Goal: Navigation & Orientation: Go to known website

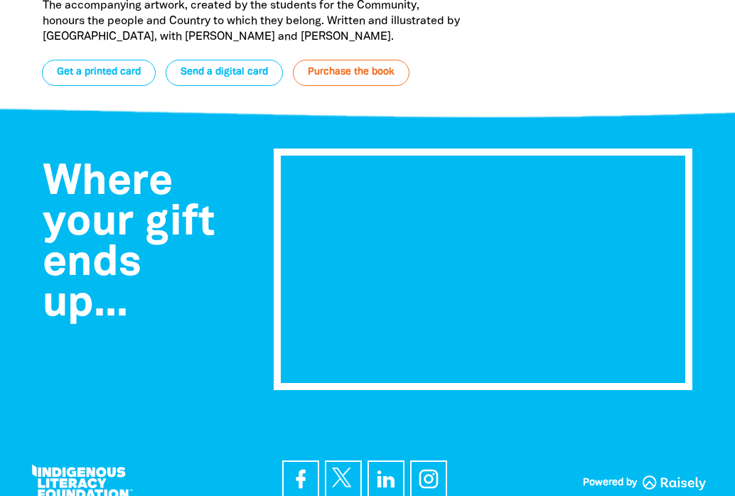
scroll to position [5488, 0]
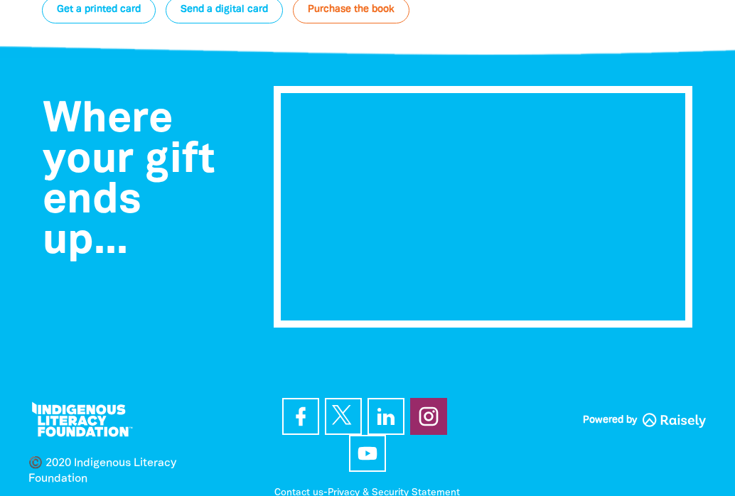
click at [429, 405] on icon at bounding box center [429, 416] width 23 height 23
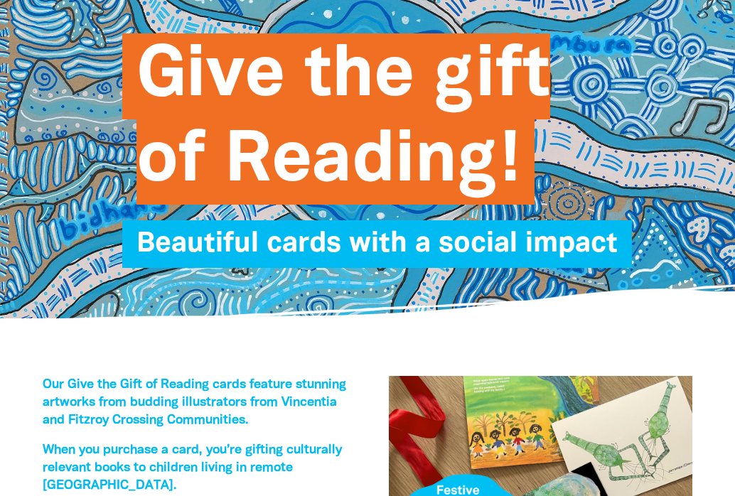
scroll to position [0, 0]
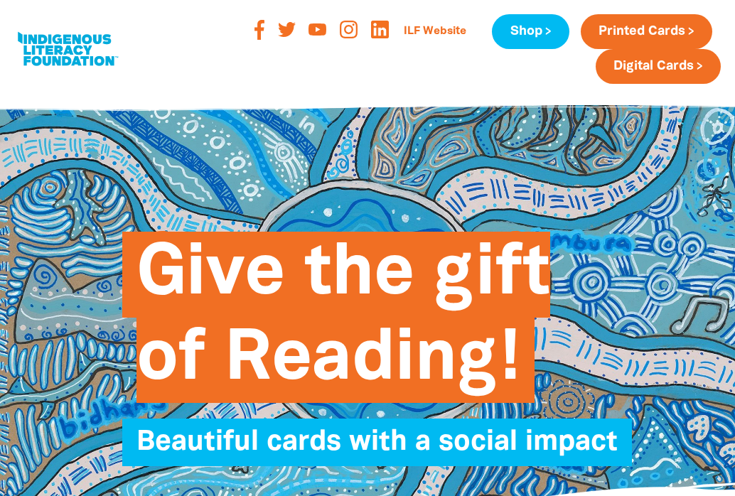
click at [78, 51] on link at bounding box center [67, 49] width 107 height 43
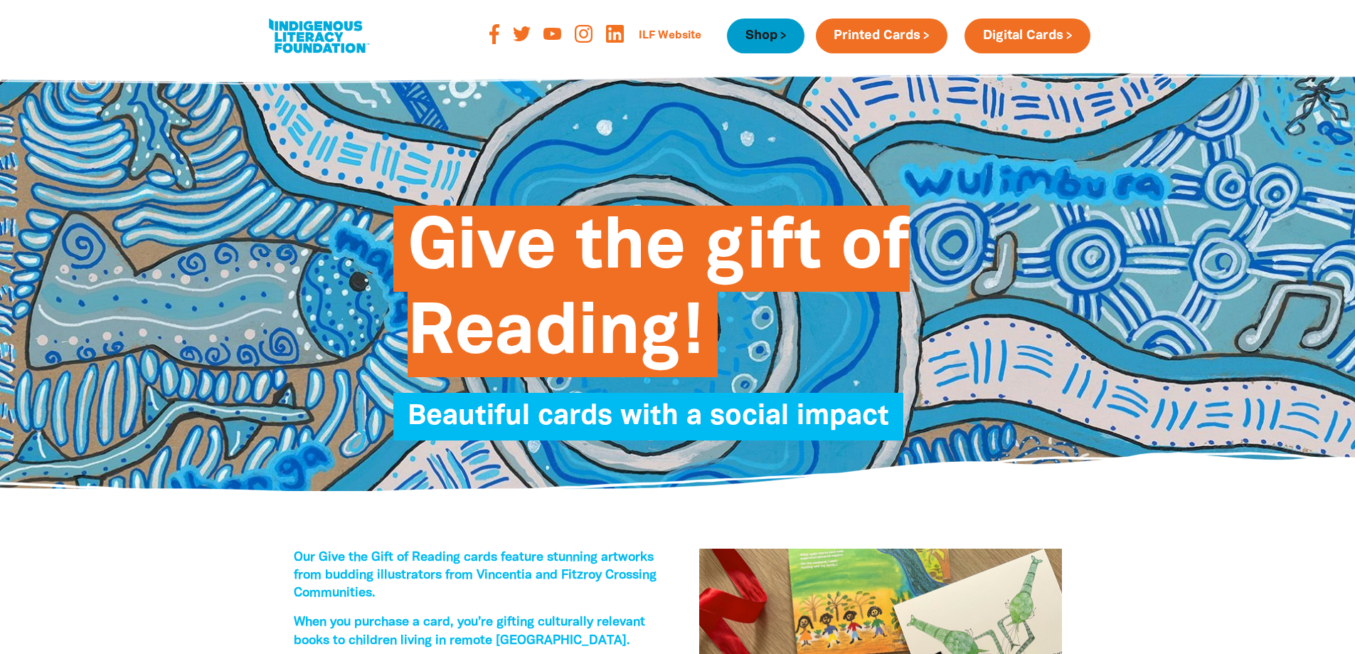
click at [735, 37] on link "Shop" at bounding box center [765, 35] width 77 height 35
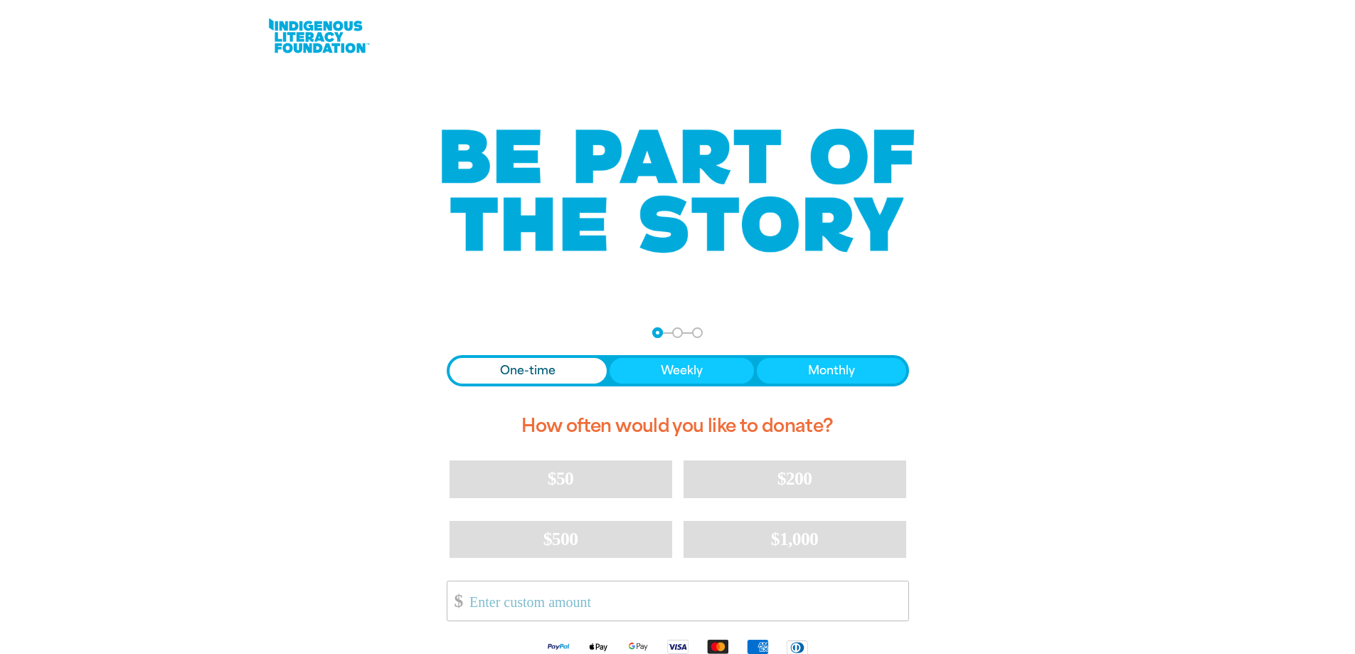
click at [314, 35] on link at bounding box center [318, 35] width 107 height 43
